Goal: Task Accomplishment & Management: Complete application form

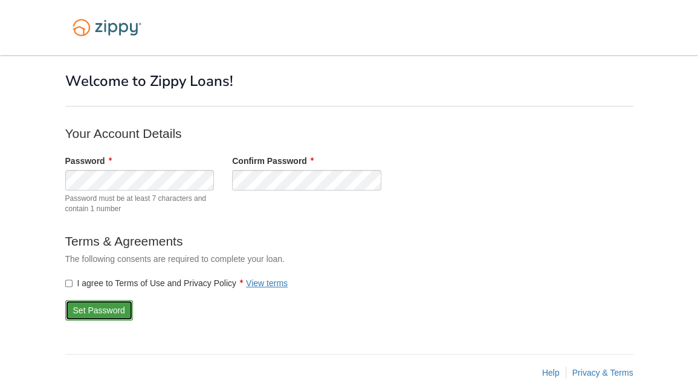
click at [102, 306] on button "Set Password" at bounding box center [99, 310] width 68 height 21
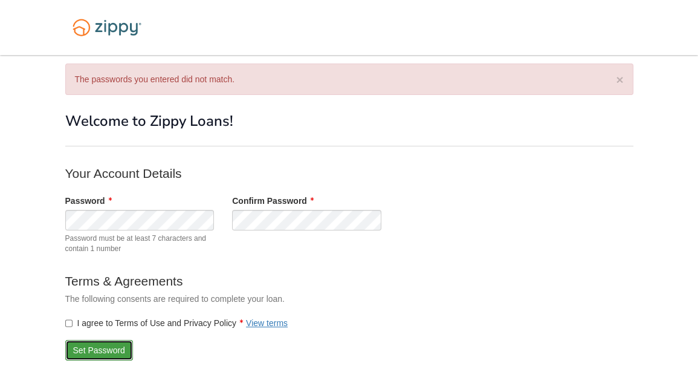
click at [96, 348] on button "Set Password" at bounding box center [99, 350] width 68 height 21
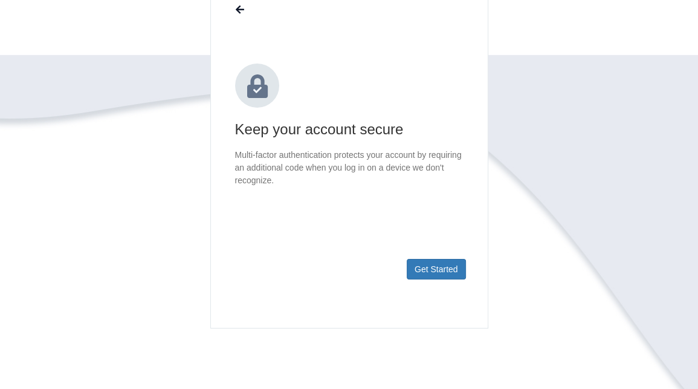
scroll to position [119, 0]
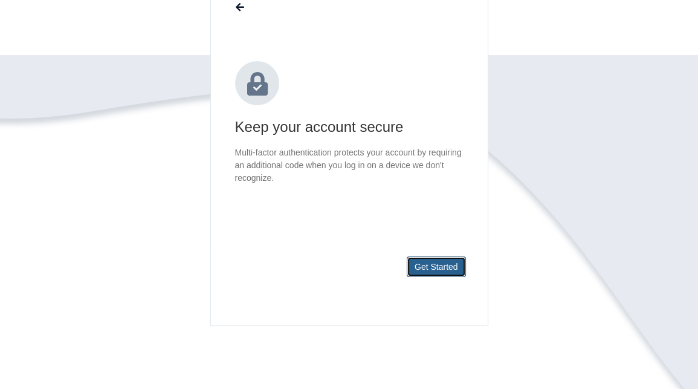
click at [445, 269] on button "Get Started" at bounding box center [436, 266] width 59 height 21
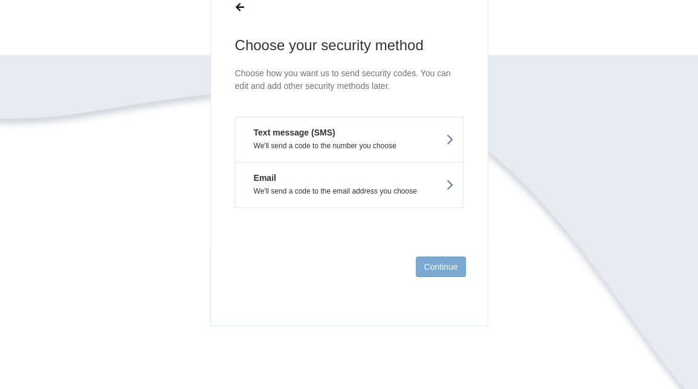
click at [352, 135] on button "Text message (SMS) We'll send a code to the number you choose" at bounding box center [349, 139] width 228 height 45
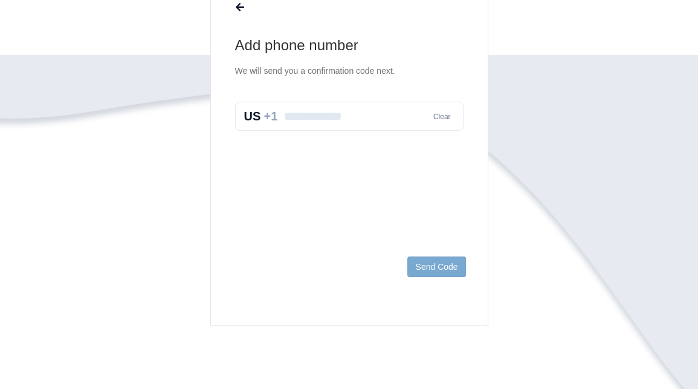
click at [341, 112] on input "text" at bounding box center [349, 116] width 228 height 29
type input "**********"
click at [438, 263] on button "Send Code" at bounding box center [436, 266] width 58 height 21
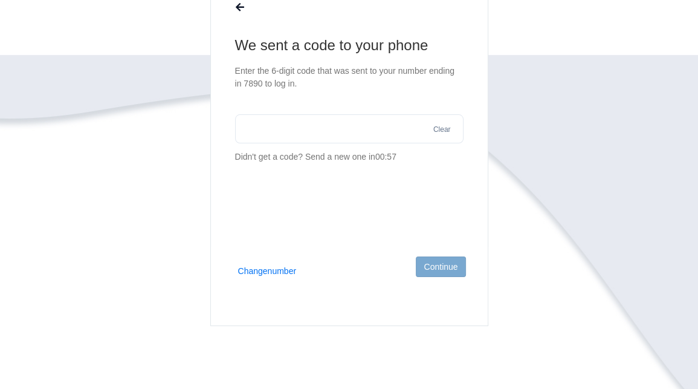
click at [291, 124] on input "text" at bounding box center [349, 128] width 228 height 29
type input "******"
click at [447, 263] on button "Continue" at bounding box center [441, 266] width 50 height 21
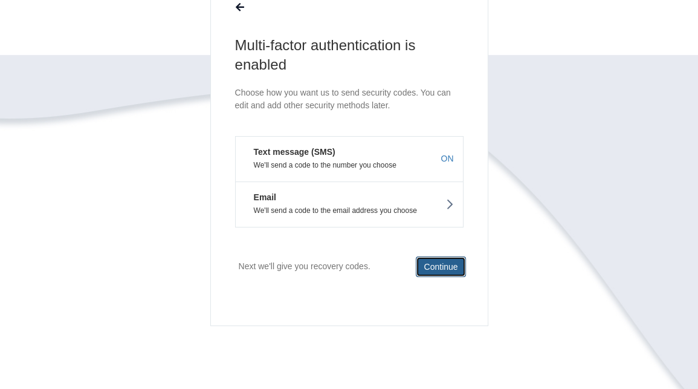
click at [447, 263] on button "Continue" at bounding box center [441, 266] width 50 height 21
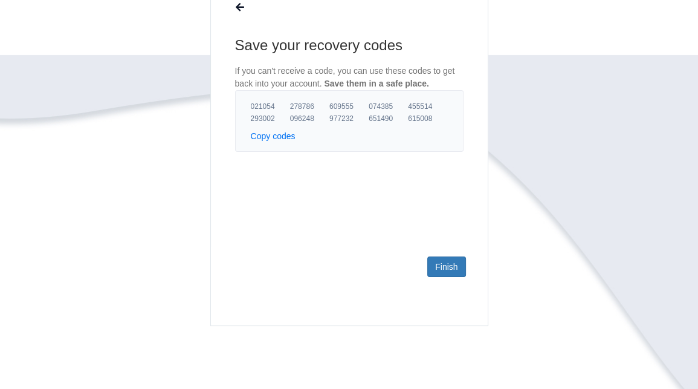
click at [265, 138] on button "Copy codes" at bounding box center [273, 136] width 45 height 12
click at [454, 266] on link "Finish" at bounding box center [446, 266] width 38 height 21
